Goal: Information Seeking & Learning: Learn about a topic

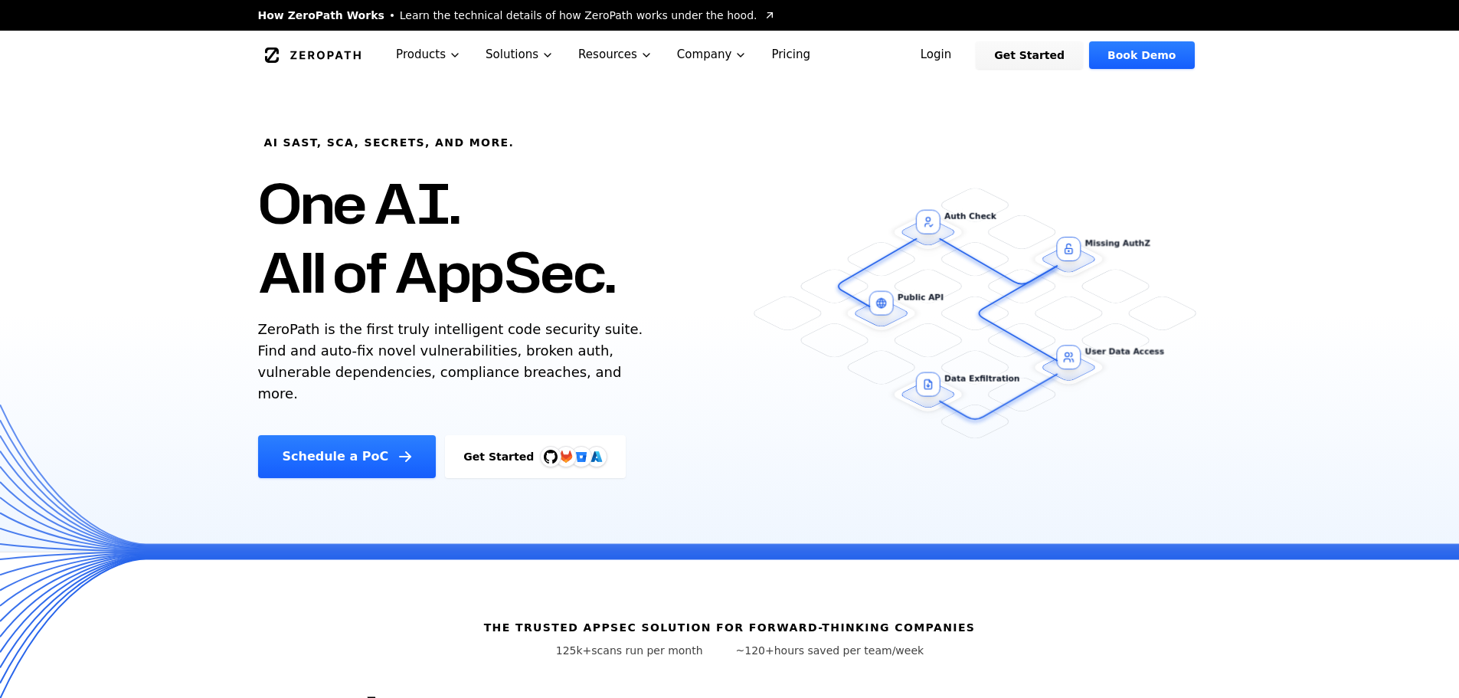
drag, startPoint x: 317, startPoint y: 146, endPoint x: 336, endPoint y: 147, distance: 19.2
click at [336, 147] on h6 "AI SAST, SCA, Secrets, and more." at bounding box center [389, 142] width 250 height 15
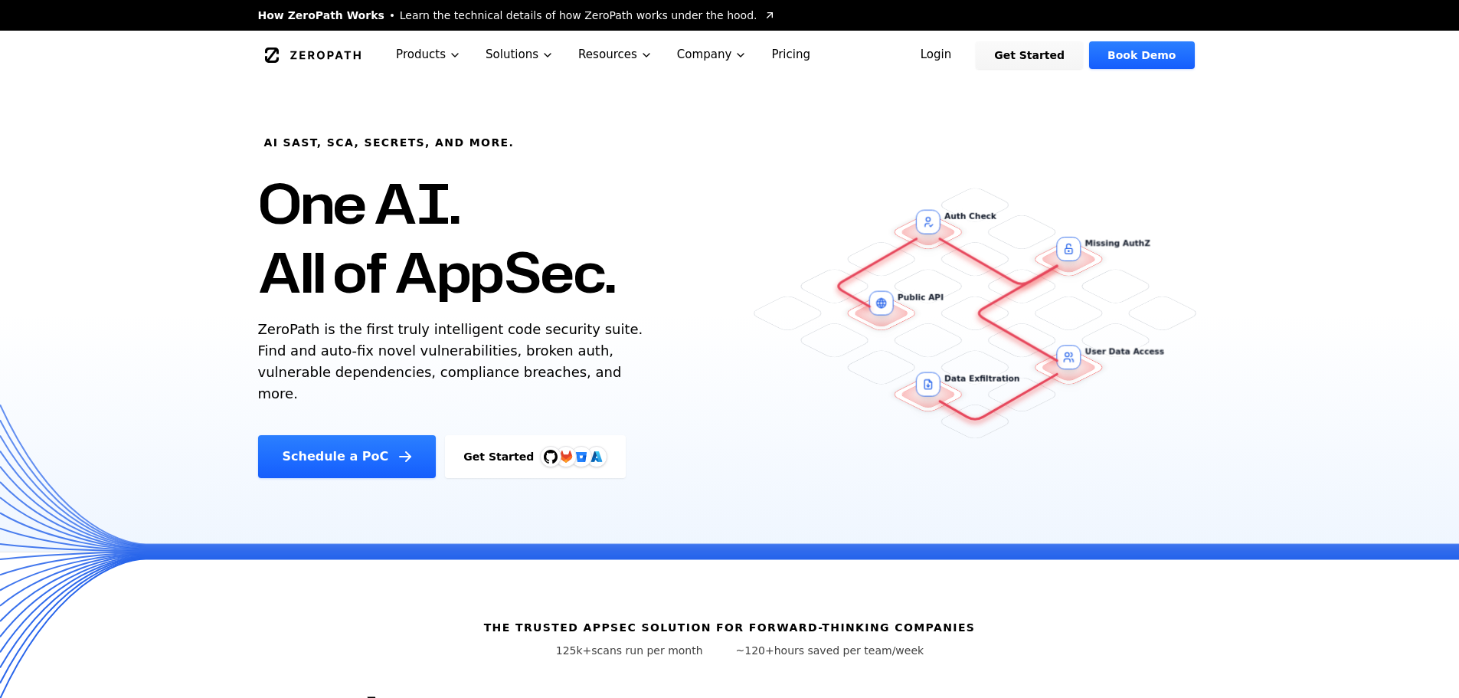
click at [394, 128] on div "AI SAST, SCA, Secrets, and more. One AI. All of AppSec. ZeroPath is the first t…" at bounding box center [518, 279] width 557 height 398
drag, startPoint x: 283, startPoint y: 193, endPoint x: 399, endPoint y: 198, distance: 116.5
click at [399, 198] on h1 "One AI. All of AppSec." at bounding box center [437, 237] width 358 height 138
click at [388, 211] on h1 "One AI. All of AppSec." at bounding box center [437, 237] width 358 height 138
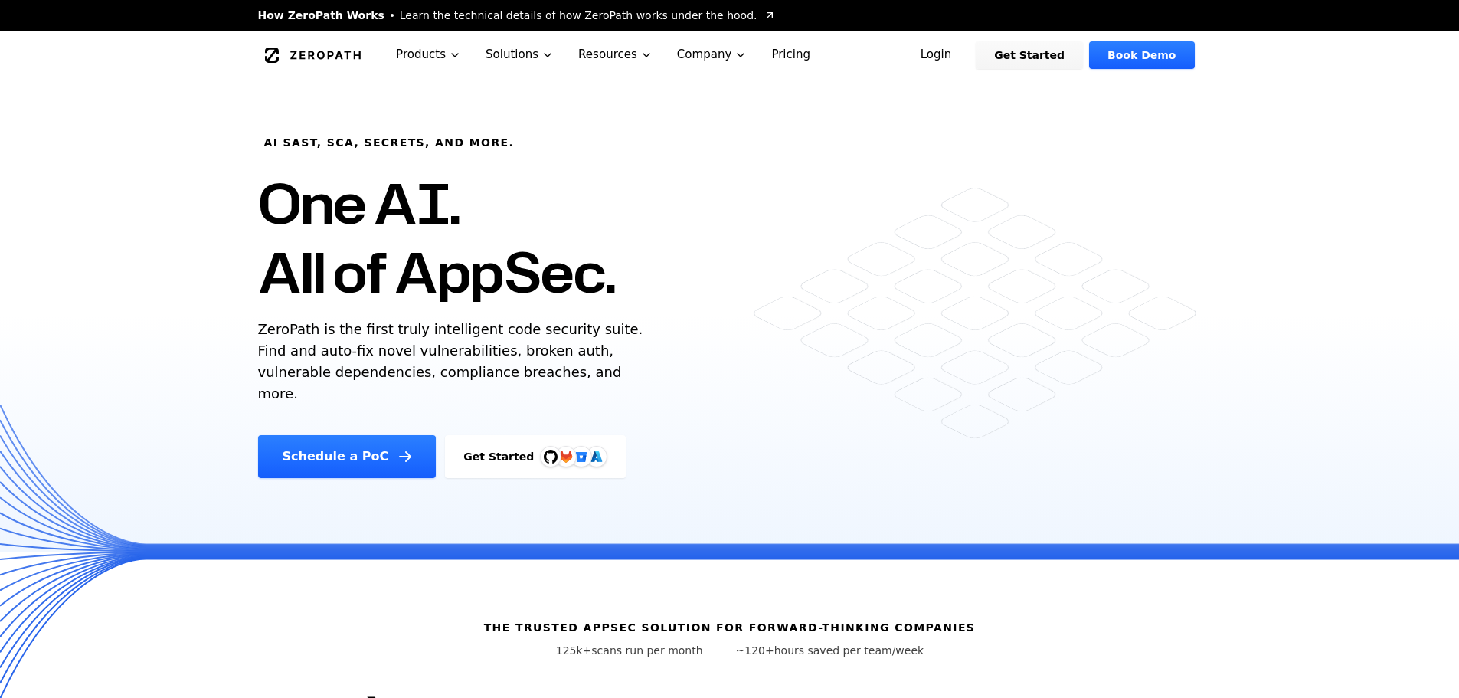
drag, startPoint x: 267, startPoint y: 254, endPoint x: 613, endPoint y: 308, distance: 350.3
click at [613, 308] on div "AI SAST, SCA, Secrets, and more. One AI. All of AppSec. ZeroPath is the first t…" at bounding box center [518, 279] width 557 height 398
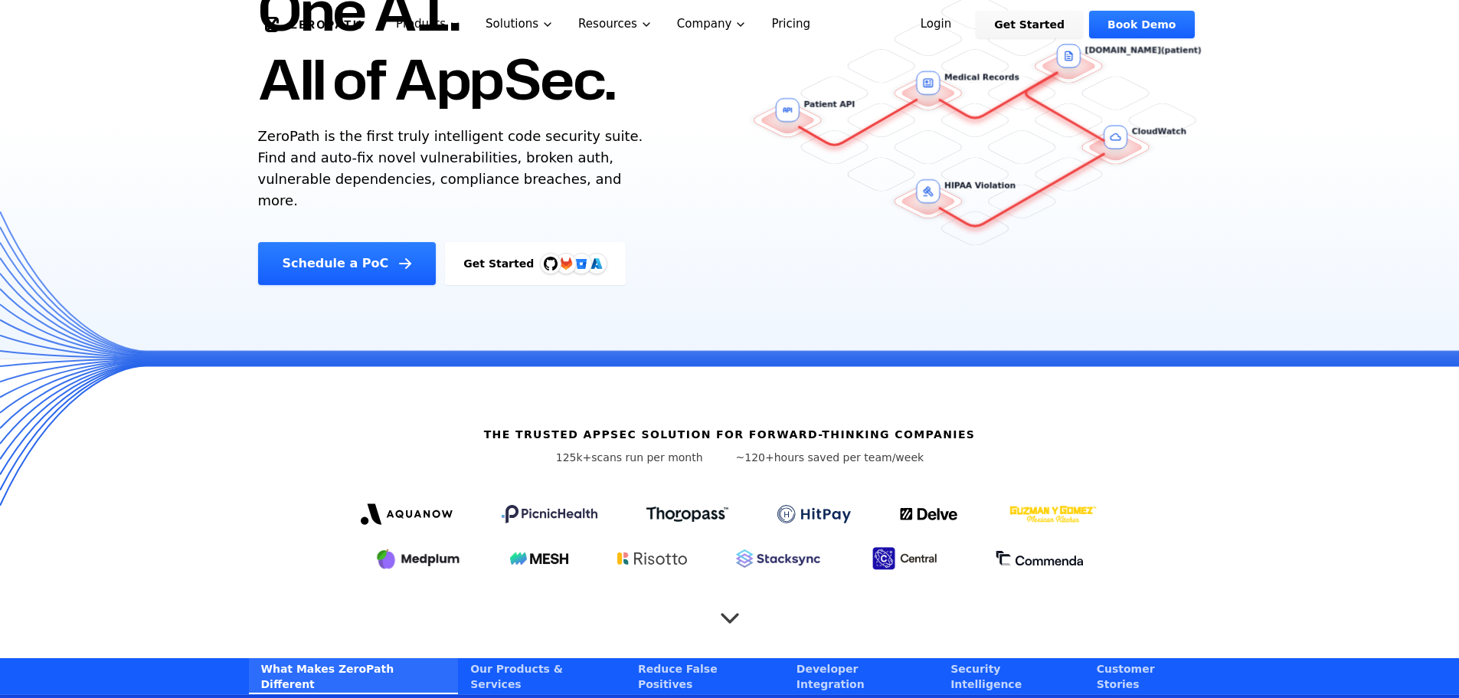
scroll to position [306, 0]
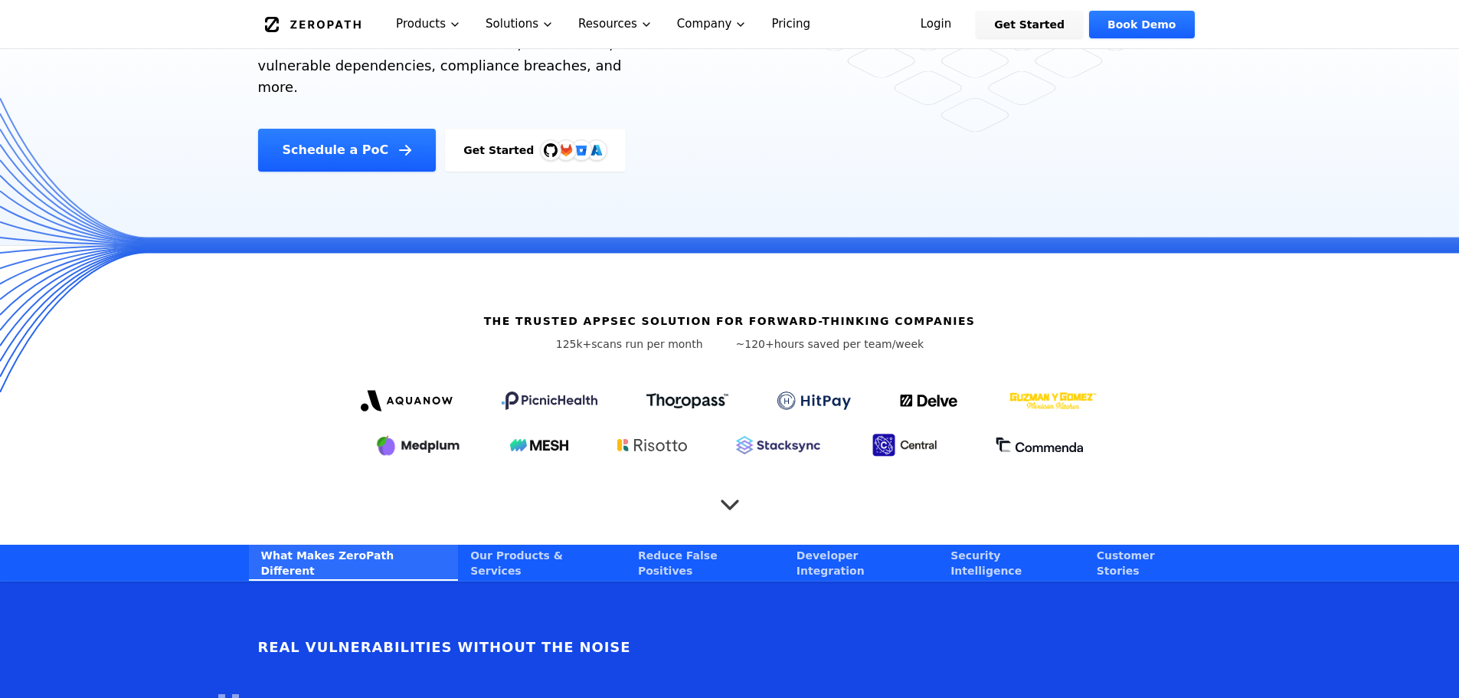
drag, startPoint x: 597, startPoint y: 302, endPoint x: 817, endPoint y: 315, distance: 221.0
click at [817, 315] on div "The Trusted AppSec solution for forward-thinking companies 125k+ scans run per …" at bounding box center [730, 395] width 980 height 299
click at [817, 336] on p "~120+ hours saved per team/week" at bounding box center [830, 343] width 188 height 15
drag, startPoint x: 737, startPoint y: 319, endPoint x: 908, endPoint y: 316, distance: 170.8
click at [908, 316] on div "The Trusted AppSec solution for forward-thinking companies 125k+ scans run per …" at bounding box center [730, 395] width 980 height 299
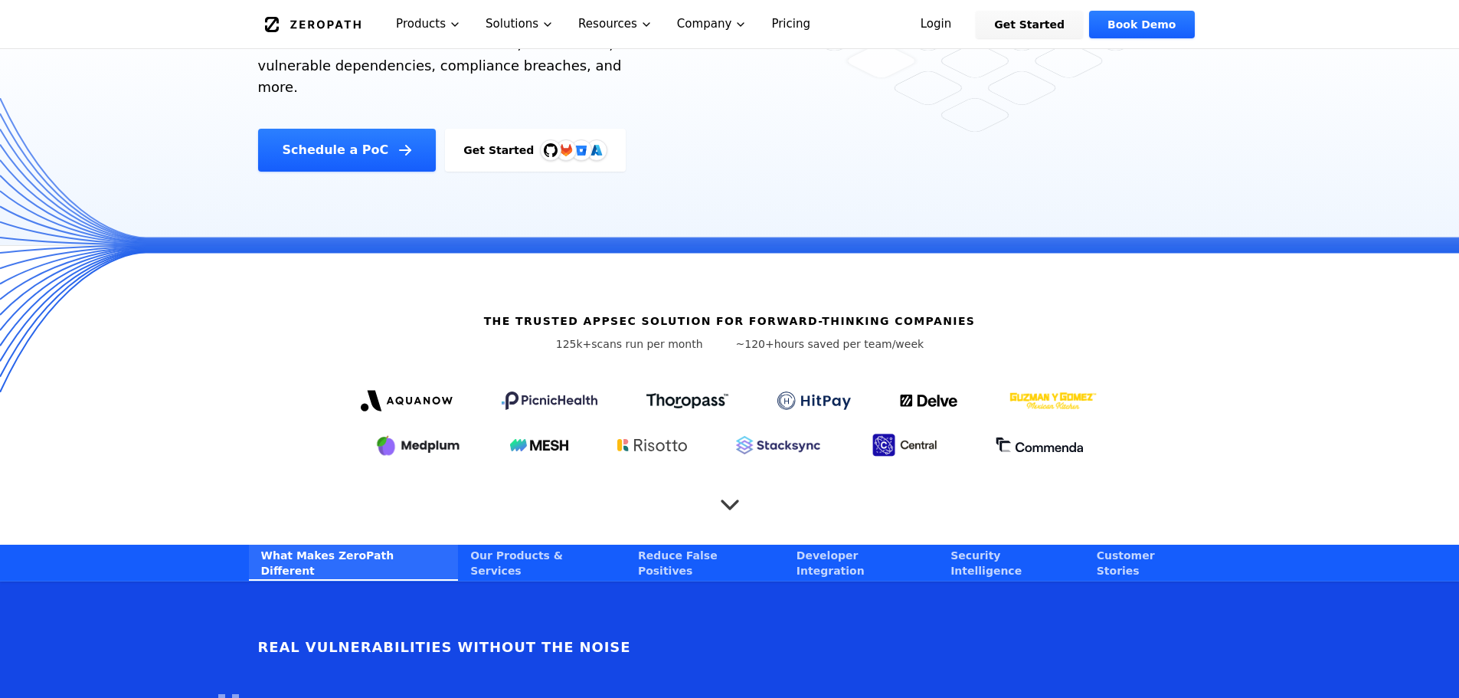
click at [864, 336] on p "~120+ hours saved per team/week" at bounding box center [830, 343] width 188 height 15
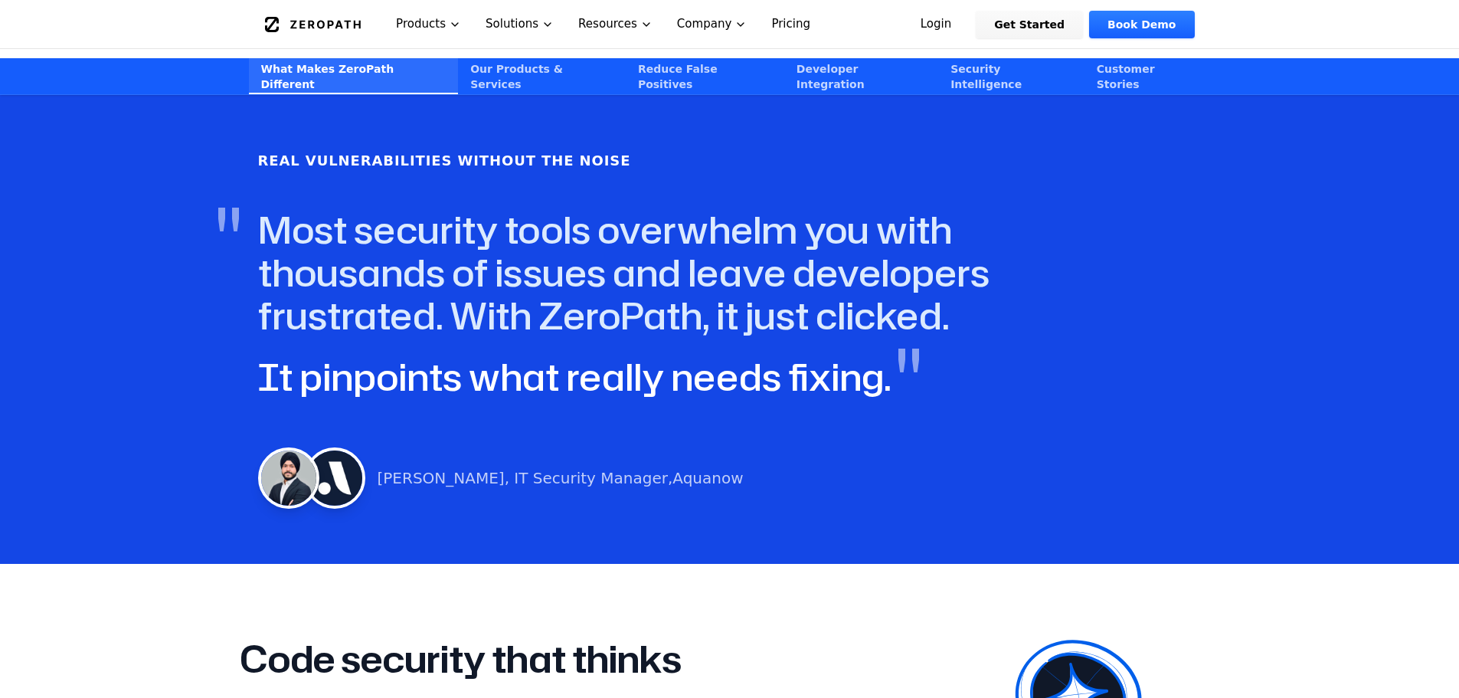
scroll to position [766, 0]
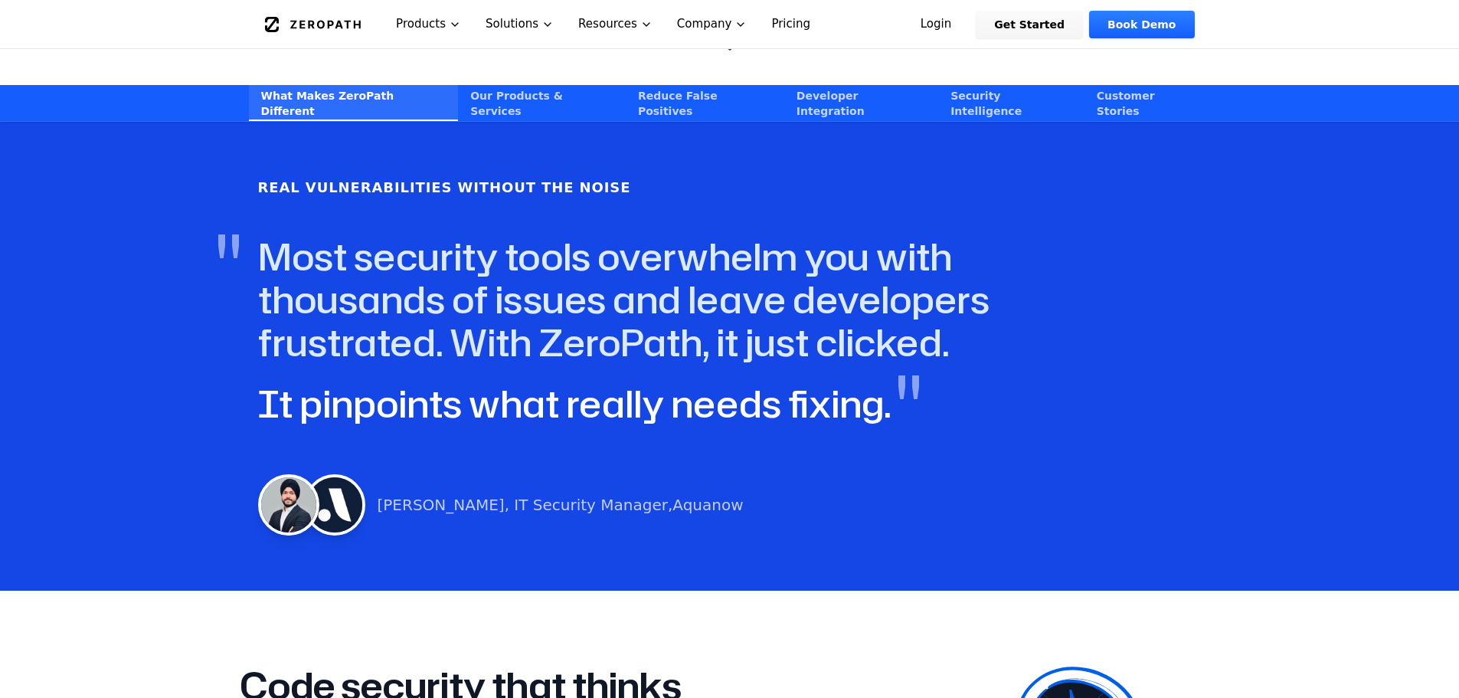
drag, startPoint x: 489, startPoint y: 220, endPoint x: 690, endPoint y: 313, distance: 222.0
click at [690, 313] on h4 "" Most security tools overwhelm you with thousands of issues and leave develope…" at bounding box center [699, 299] width 882 height 129
drag, startPoint x: 263, startPoint y: 378, endPoint x: 731, endPoint y: 359, distance: 468.3
click at [731, 378] on span "It pinpoints what really needs fixing." at bounding box center [574, 403] width 633 height 51
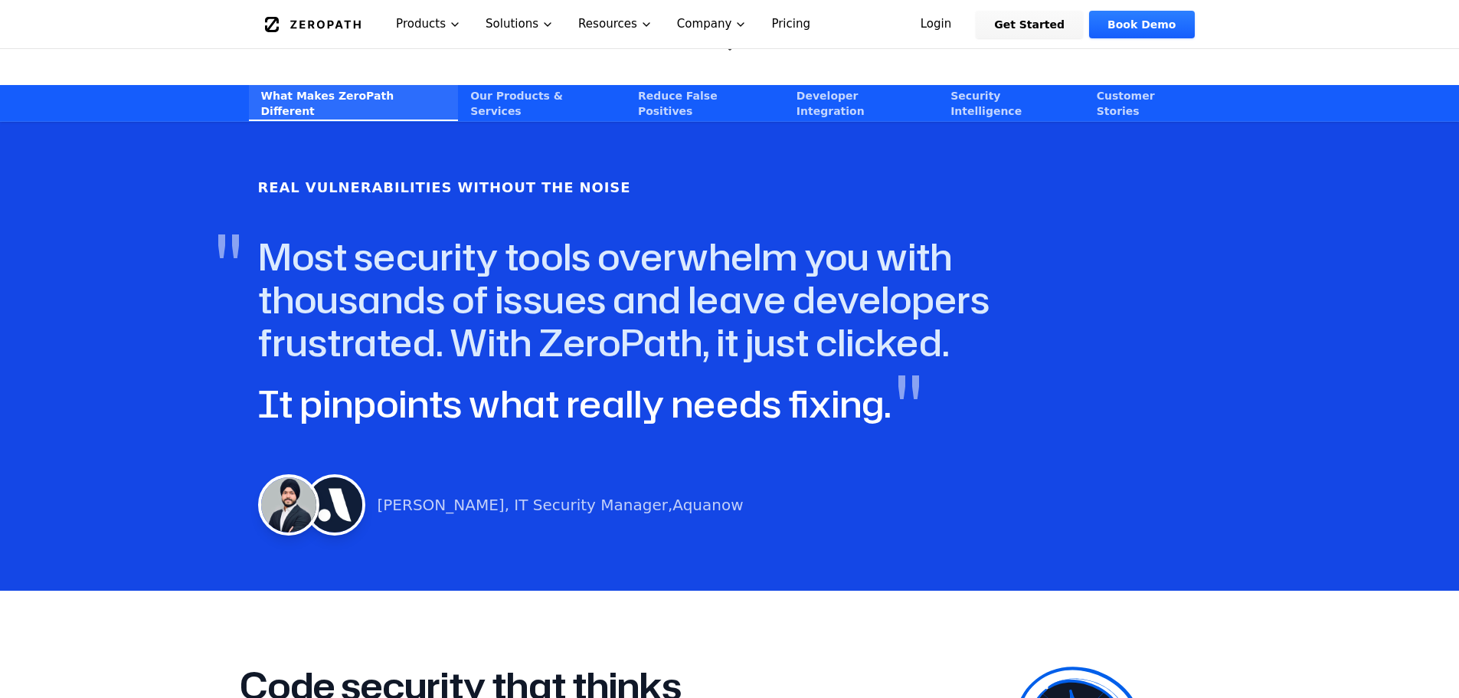
click at [731, 378] on span "It pinpoints what really needs fixing." at bounding box center [574, 403] width 633 height 51
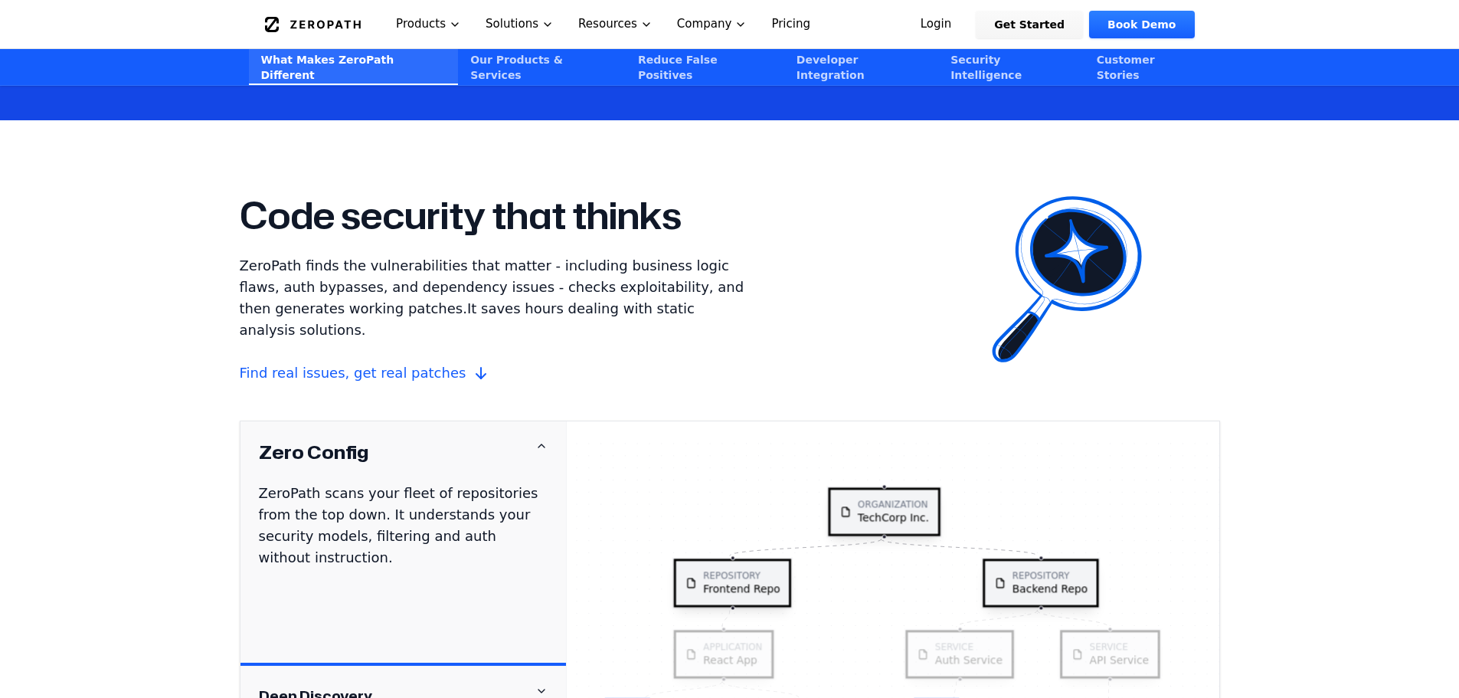
scroll to position [1302, 0]
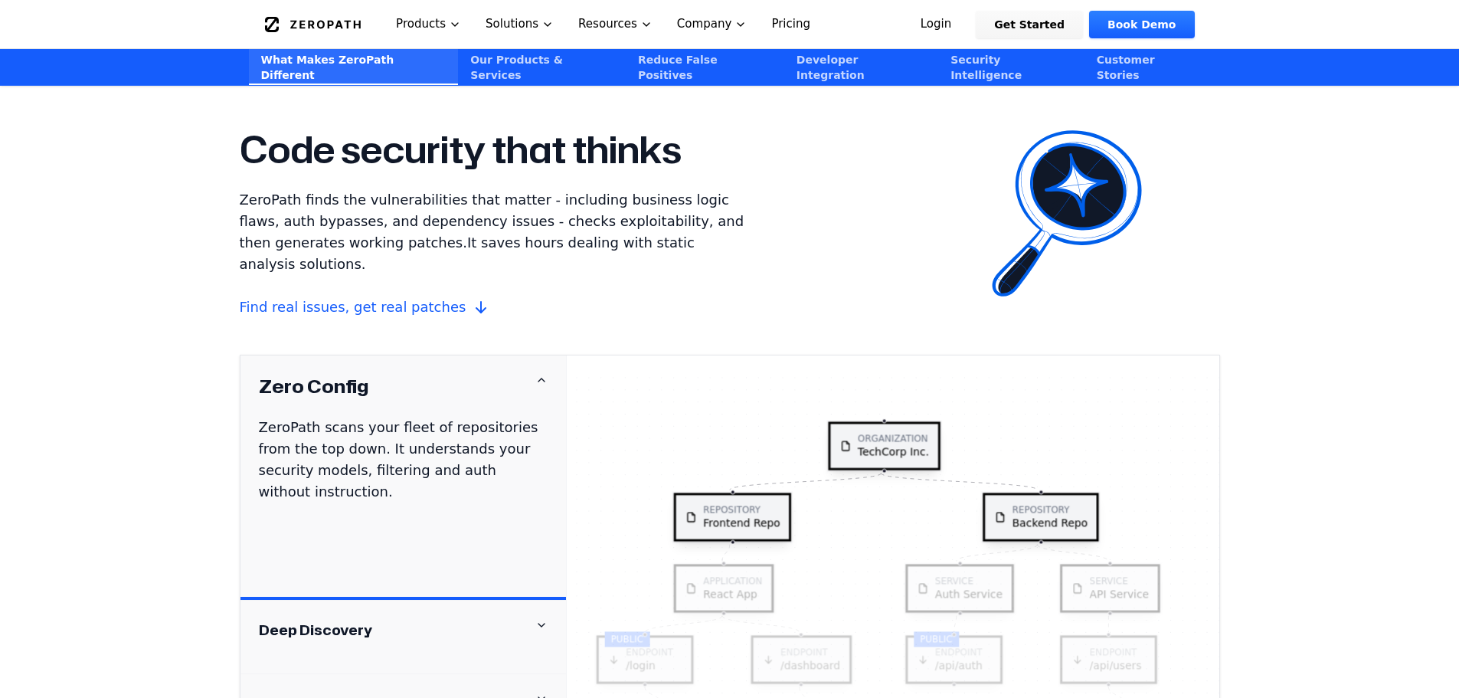
drag, startPoint x: 258, startPoint y: 180, endPoint x: 623, endPoint y: 185, distance: 365.3
click at [623, 191] on span "ZeroPath finds the vulnerabilities that matter - including business logic flaws…" at bounding box center [492, 220] width 505 height 59
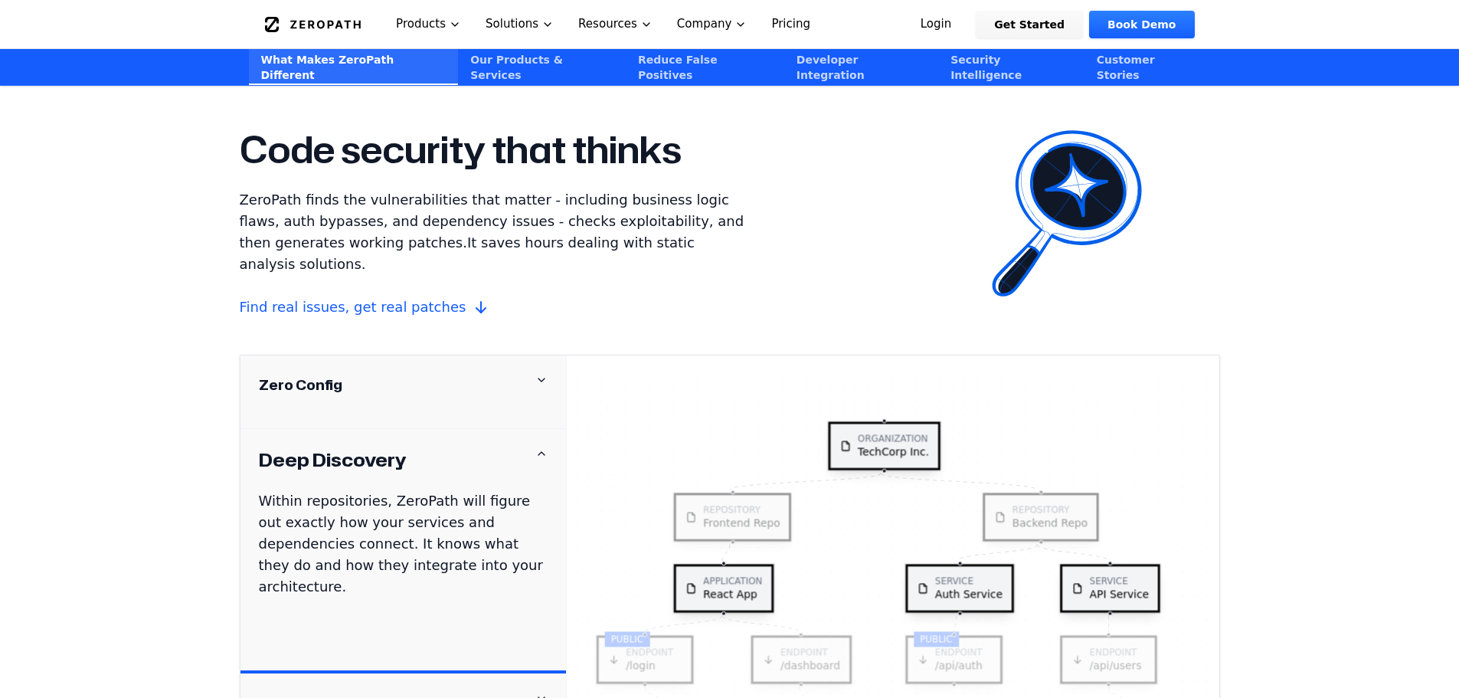
click at [623, 191] on span "ZeroPath finds the vulnerabilities that matter - including business logic flaws…" at bounding box center [492, 220] width 505 height 59
drag, startPoint x: 584, startPoint y: 224, endPoint x: 241, endPoint y: 188, distance: 345.0
click at [241, 189] on p "ZeroPath finds the vulnerabilities that matter - including business logic flaws…" at bounding box center [497, 253] width 515 height 129
click at [311, 191] on span "ZeroPath finds the vulnerabilities that matter - including business logic flaws…" at bounding box center [492, 220] width 505 height 59
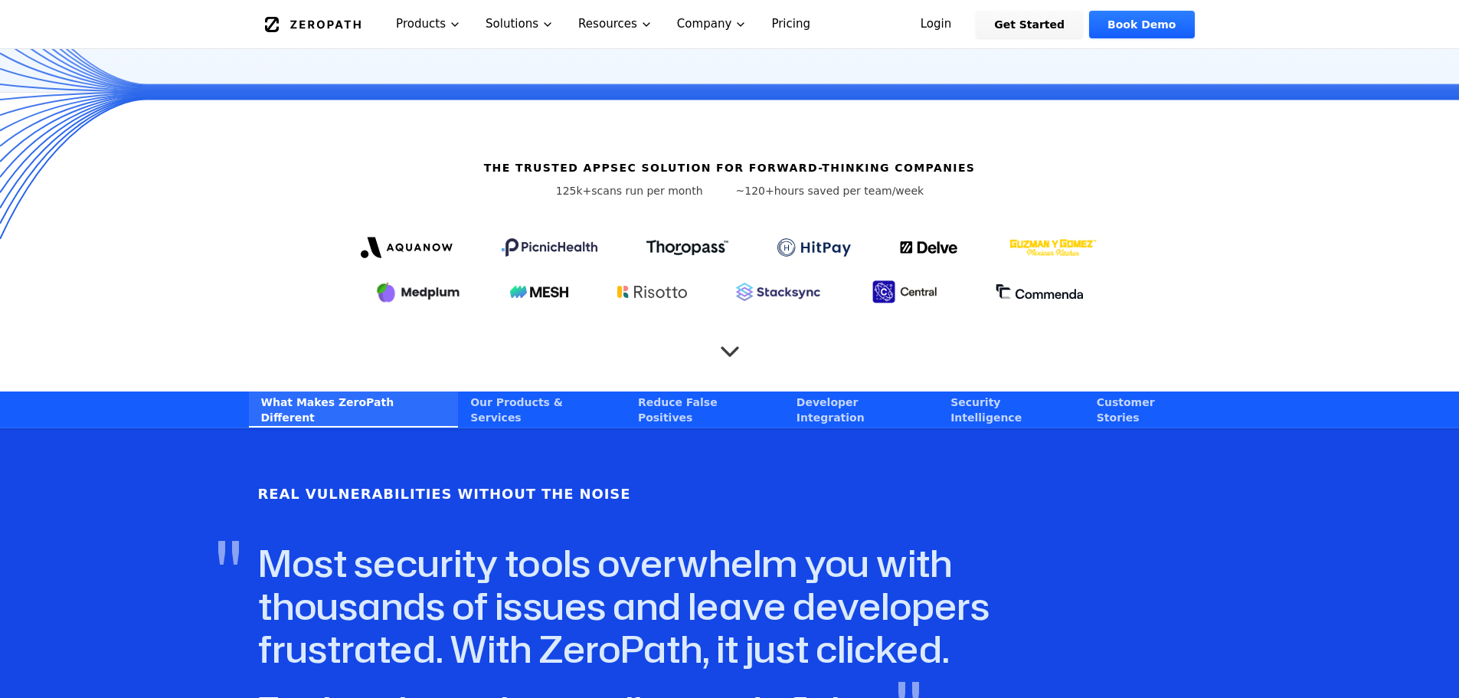
scroll to position [0, 0]
